Goal: Task Accomplishment & Management: Manage account settings

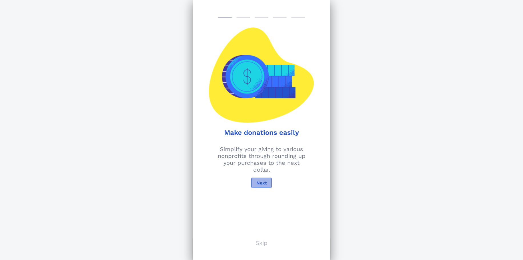
click at [257, 183] on span "Next" at bounding box center [261, 182] width 11 height 5
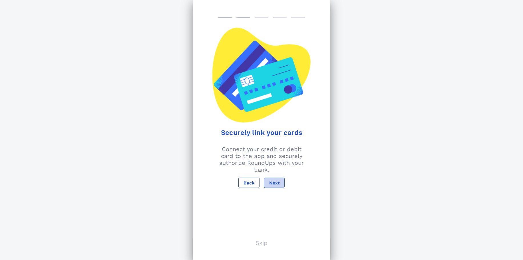
click at [274, 183] on span "Next" at bounding box center [274, 182] width 11 height 5
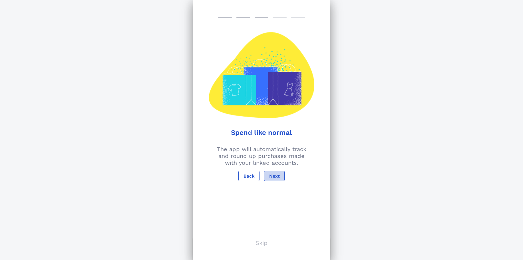
click at [275, 177] on span "Next" at bounding box center [274, 175] width 11 height 5
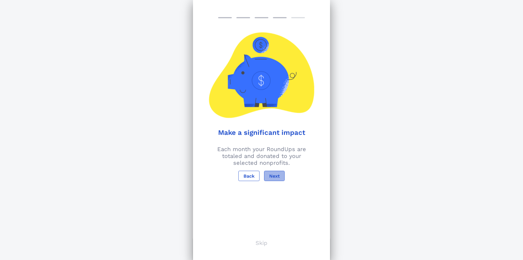
click at [275, 176] on span "Next" at bounding box center [274, 175] width 11 height 5
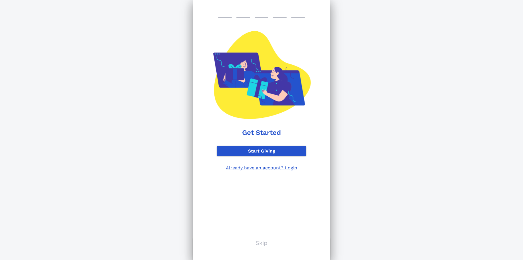
click at [257, 244] on p "Skip" at bounding box center [261, 243] width 12 height 7
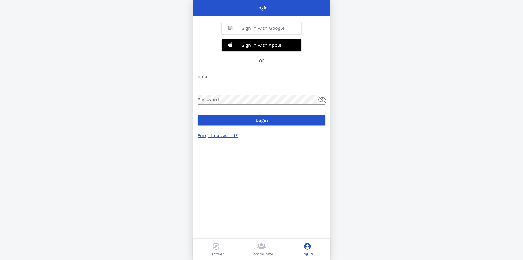
click at [262, 26] on b "Sign in with Google" at bounding box center [262, 27] width 43 height 5
click at [224, 75] on input "Email" at bounding box center [261, 76] width 128 height 9
type input "[EMAIL_ADDRESS][DOMAIN_NAME]"
click at [216, 137] on link "Forgot password?" at bounding box center [217, 135] width 40 height 5
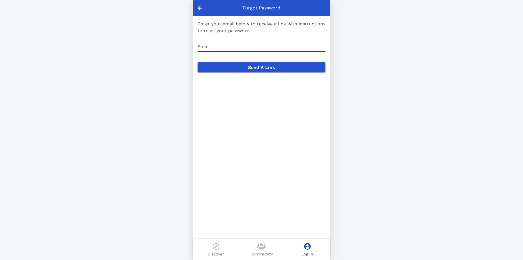
click at [222, 46] on input "Email" at bounding box center [261, 46] width 128 height 9
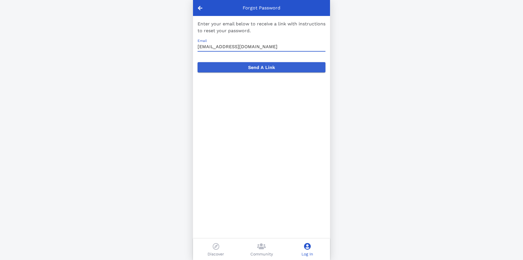
type input "[EMAIL_ADDRESS][DOMAIN_NAME]"
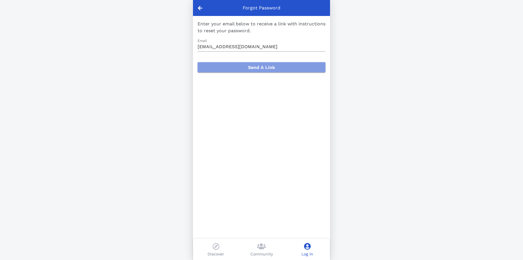
click at [252, 67] on span "Send A Link" at bounding box center [261, 67] width 119 height 5
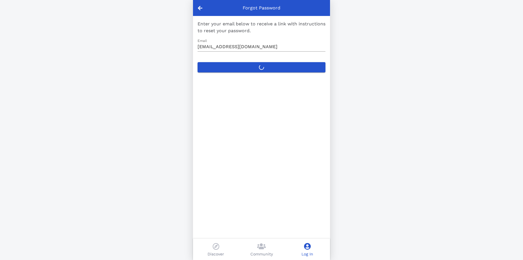
click at [306, 247] on icon at bounding box center [307, 246] width 7 height 7
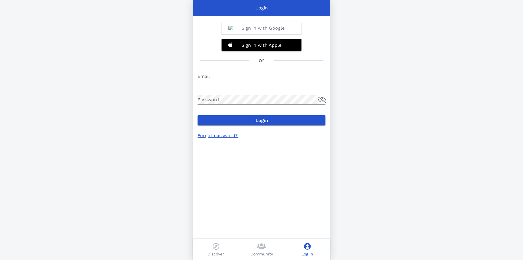
click at [255, 28] on b "Sign in with Google" at bounding box center [262, 27] width 43 height 5
click at [219, 76] on input "Email" at bounding box center [261, 76] width 128 height 9
type input "[EMAIL_ADDRESS][DOMAIN_NAME]"
click at [340, 105] on div "Login Sign in with Google Sign in with Apple or Email [EMAIL_ADDRESS][DOMAIN_NA…" at bounding box center [261, 130] width 523 height 260
click at [227, 135] on link "Forgot password?" at bounding box center [217, 135] width 40 height 5
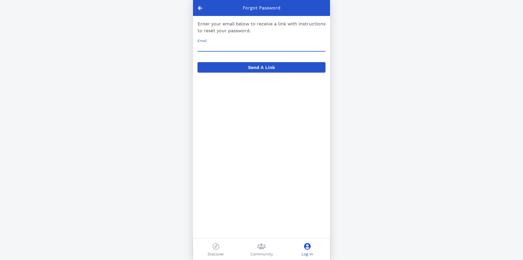
click at [234, 46] on input "Email" at bounding box center [261, 46] width 128 height 9
type input "[EMAIL_ADDRESS][DOMAIN_NAME]"
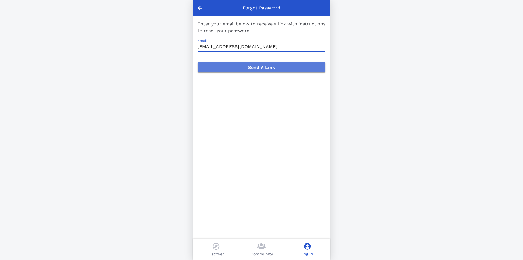
click at [273, 66] on span "Send A Link" at bounding box center [261, 67] width 119 height 5
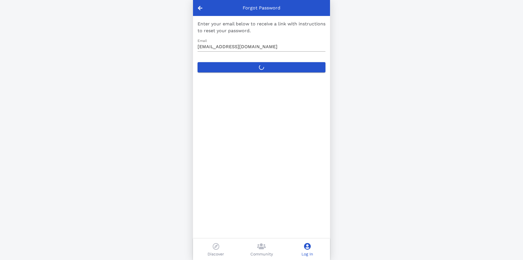
click at [306, 248] on icon at bounding box center [307, 246] width 7 height 7
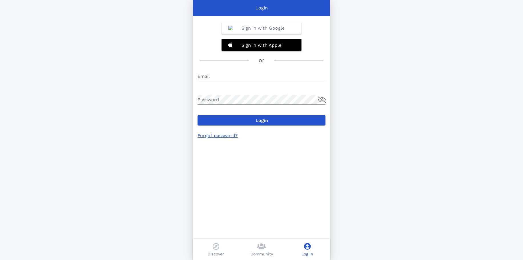
click at [275, 29] on b "Sign in with Google" at bounding box center [262, 27] width 43 height 5
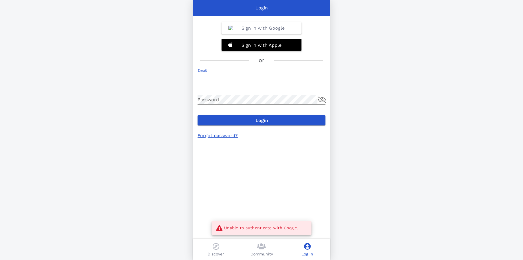
click at [214, 79] on input "Email" at bounding box center [261, 76] width 128 height 9
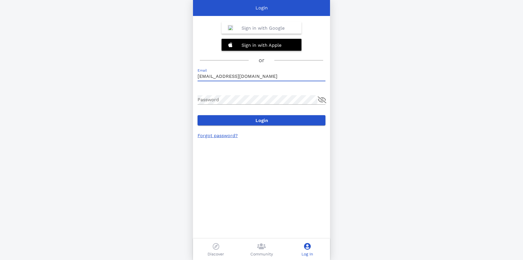
type input "[EMAIL_ADDRESS][DOMAIN_NAME]"
click at [197, 115] on button "Login" at bounding box center [261, 120] width 128 height 10
click at [207, 134] on link "Forgot password?" at bounding box center [217, 135] width 40 height 5
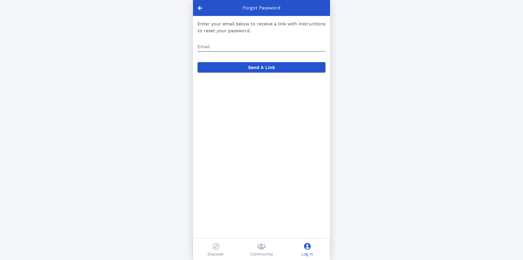
click at [224, 44] on input "Email" at bounding box center [261, 46] width 128 height 9
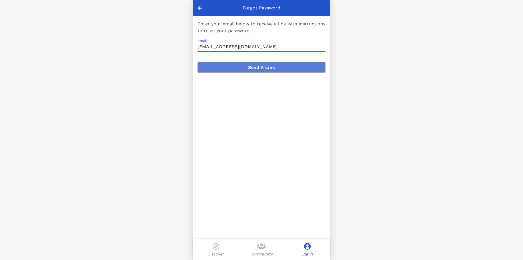
click at [253, 66] on span "Send A Link" at bounding box center [261, 67] width 119 height 5
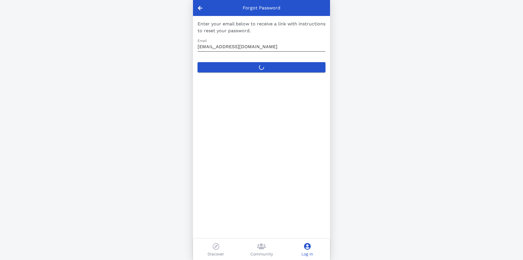
click at [272, 47] on input "[EMAIL_ADDRESS][DOMAIN_NAME]" at bounding box center [261, 46] width 128 height 9
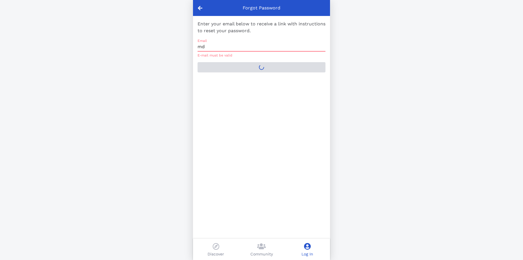
type input "m"
click at [202, 8] on icon at bounding box center [200, 7] width 5 height 5
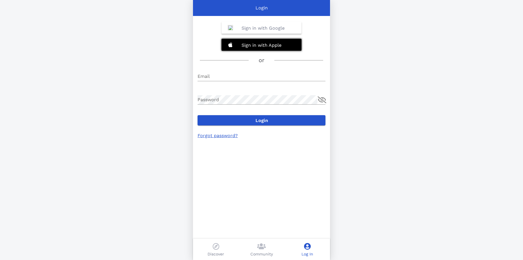
click at [244, 42] on div "Sign in with Apple" at bounding box center [261, 45] width 80 height 12
click at [368, 54] on div "Login Sign in with Google Sign in with Apple or Email Password Login Forgot pas…" at bounding box center [261, 130] width 523 height 260
click at [437, 53] on div "Login Sign in with Google Sign in with Apple or Email Password Login Forgot pas…" at bounding box center [261, 130] width 523 height 260
